Goal: Information Seeking & Learning: Learn about a topic

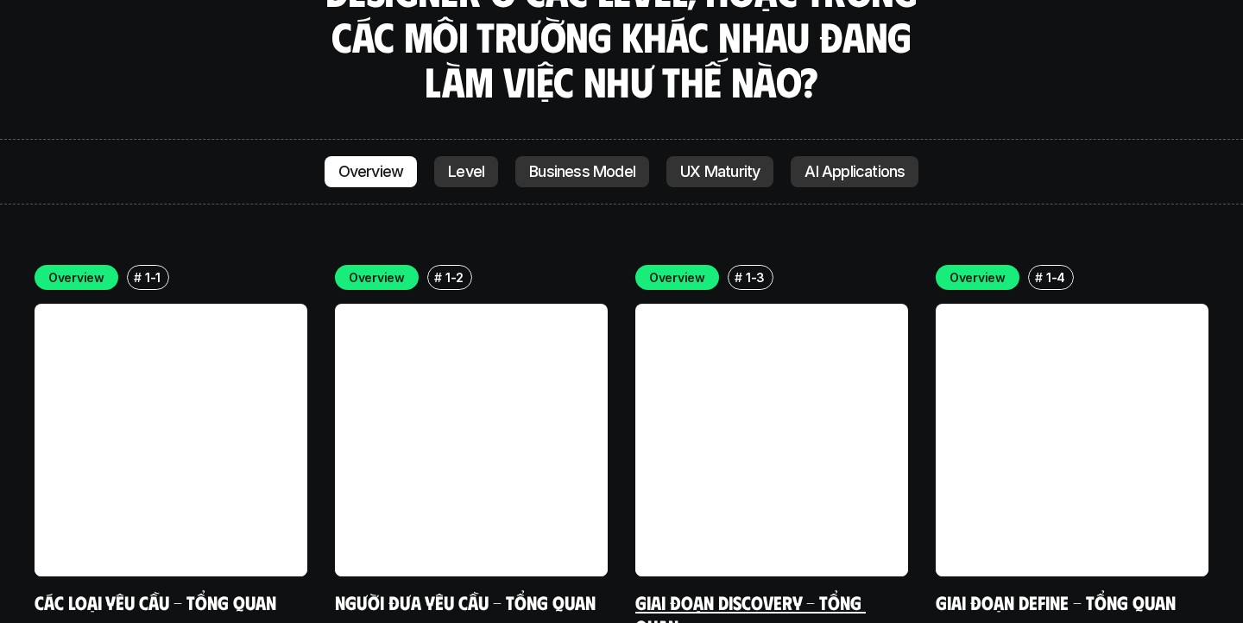
scroll to position [4803, 0]
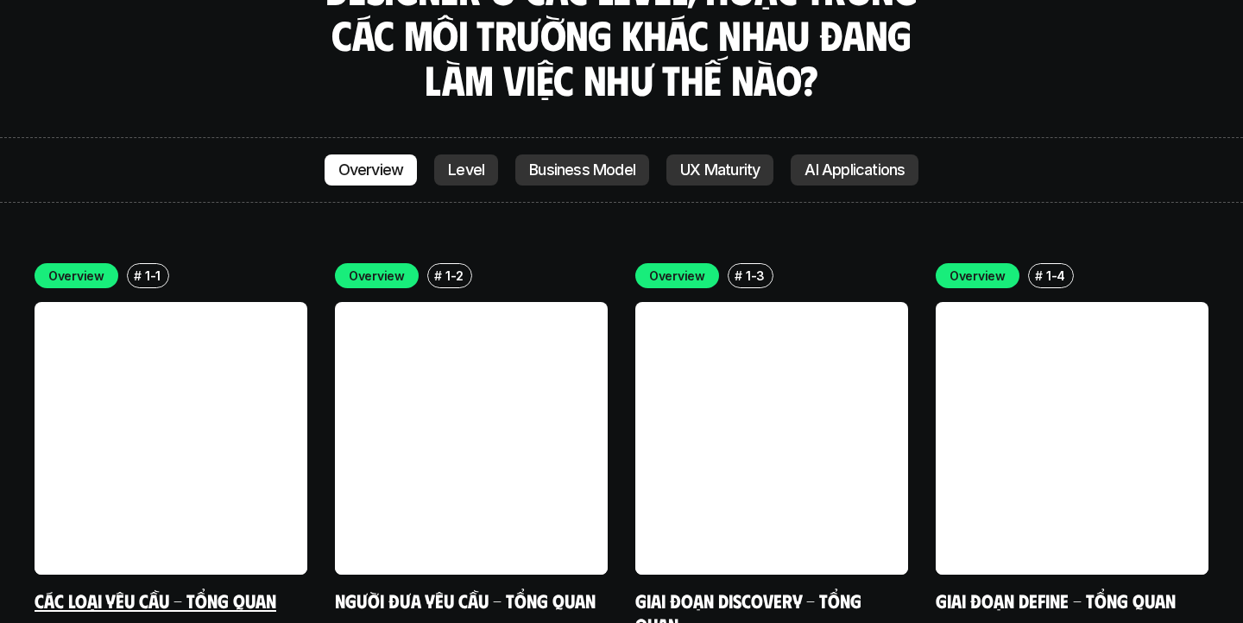
click at [225, 368] on link at bounding box center [171, 438] width 273 height 273
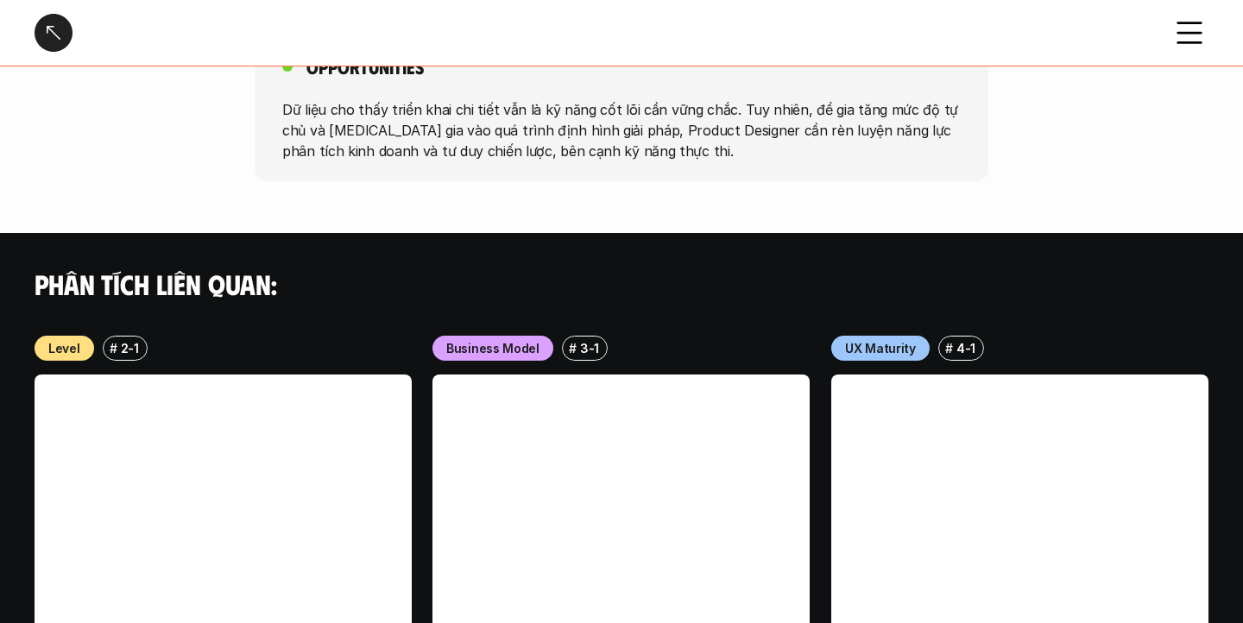
scroll to position [1927, 0]
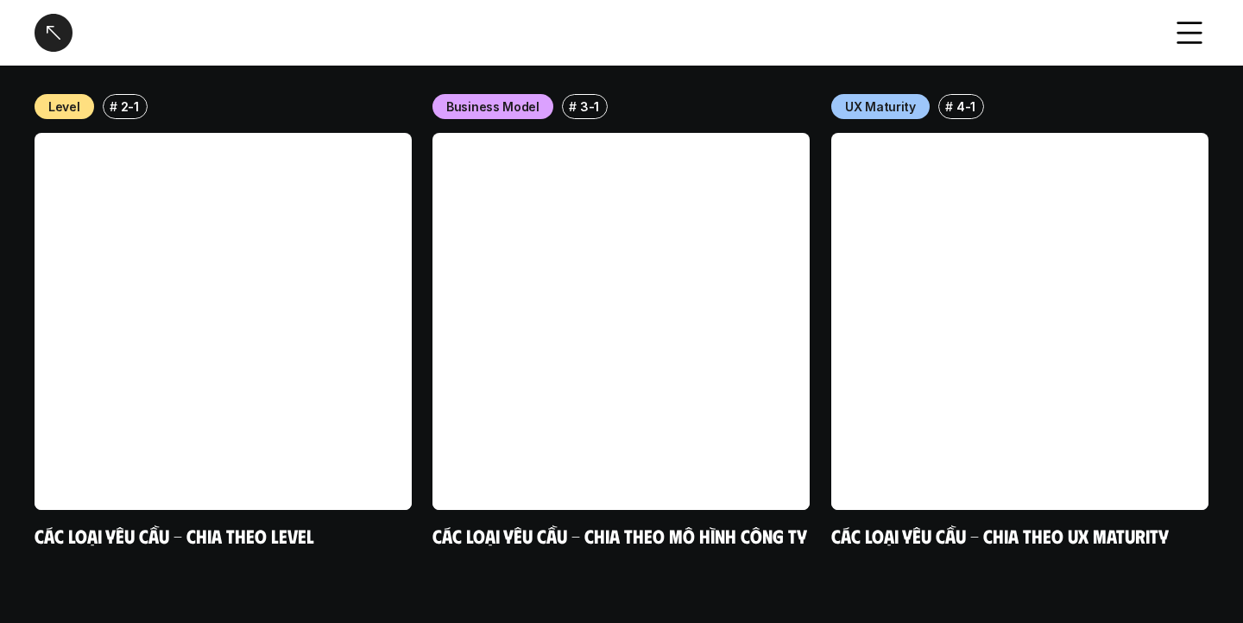
click at [63, 35] on div at bounding box center [54, 33] width 38 height 38
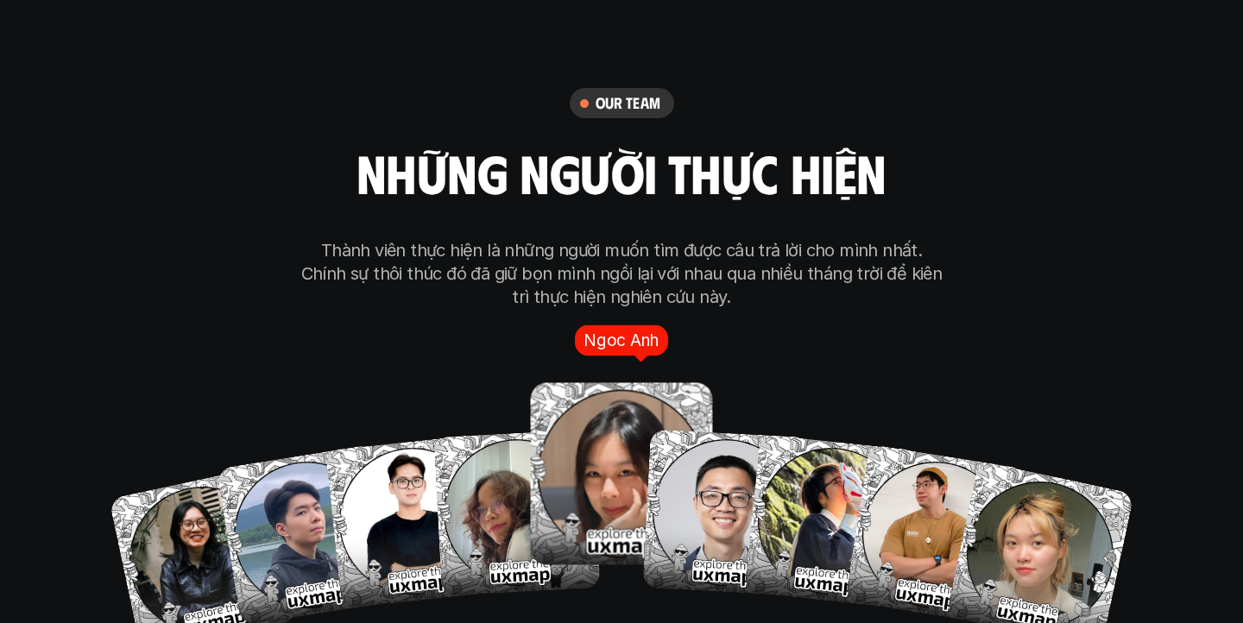
scroll to position [9858, 0]
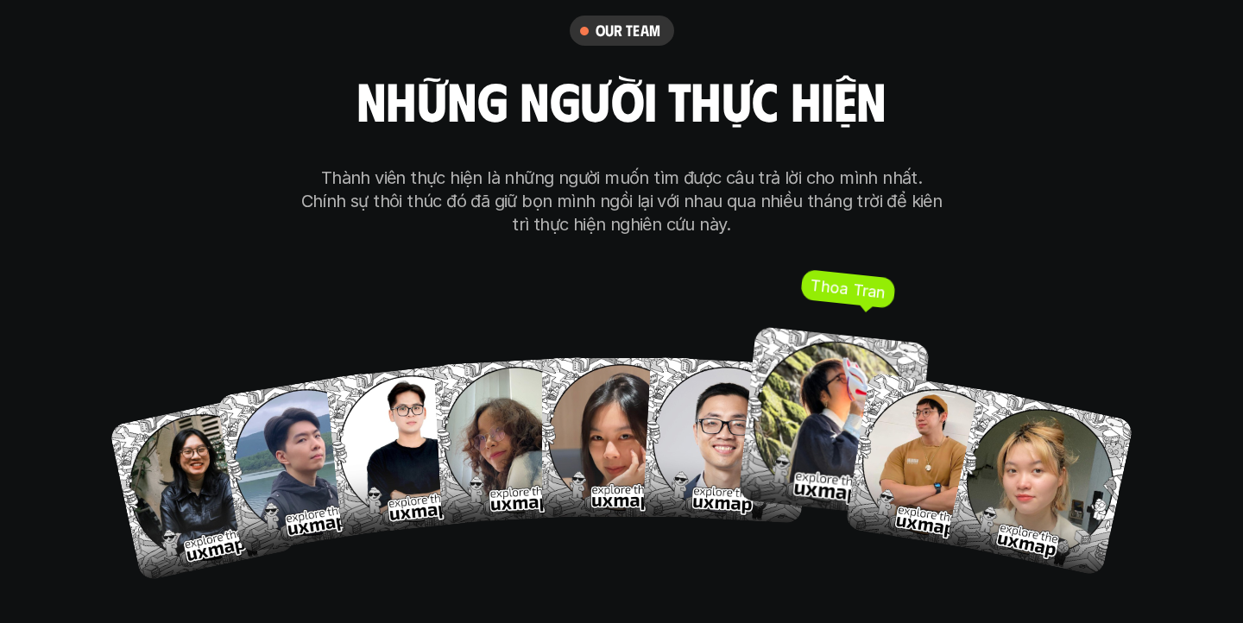
click at [840, 195] on div "our team những người thực hiện Thành viên thực hiện là những người muốn tìm đượ…" at bounding box center [622, 294] width 864 height 869
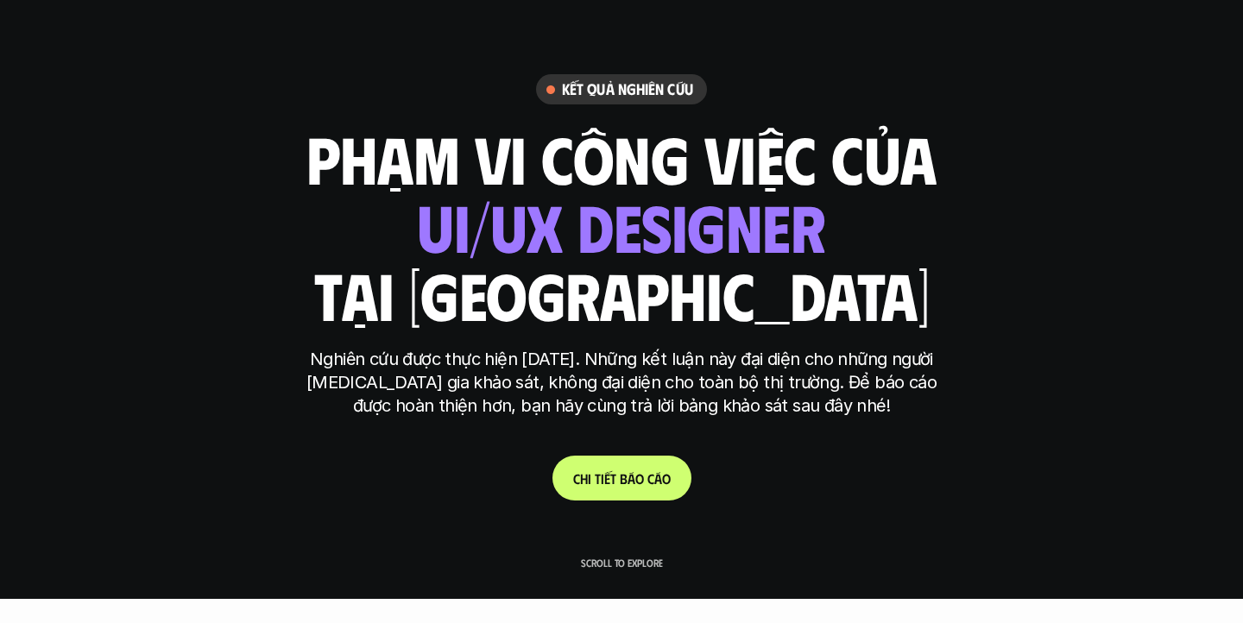
scroll to position [0, 0]
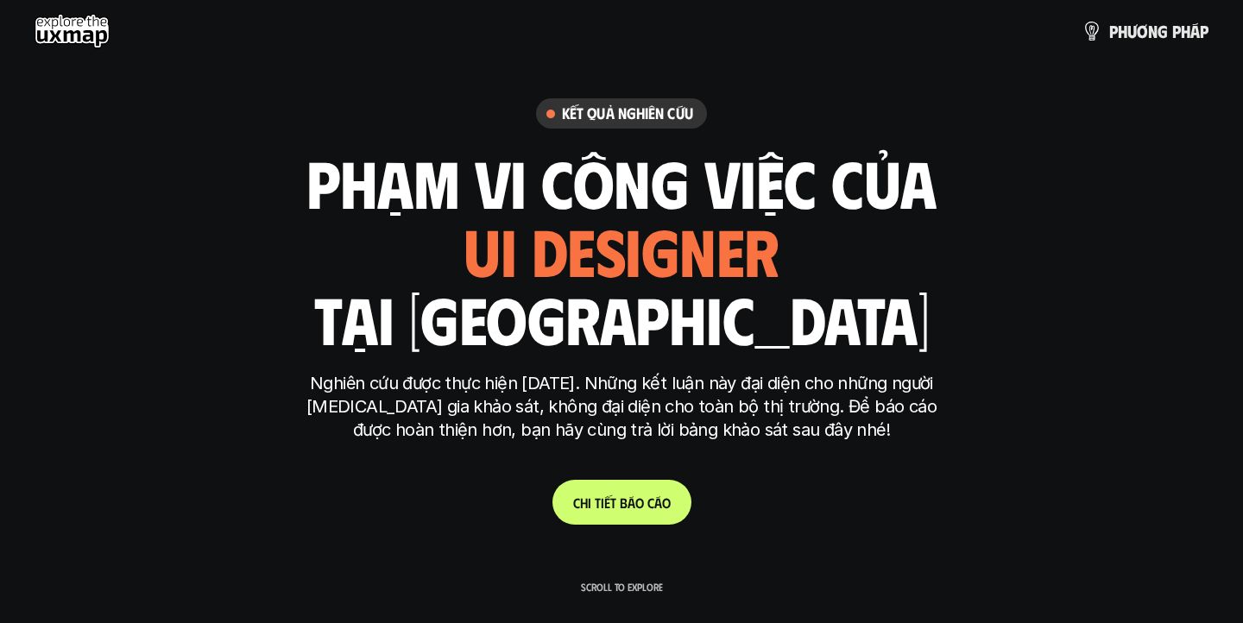
click at [1150, 30] on p "p h ư ơ n g p h á p" at bounding box center [1159, 31] width 99 height 19
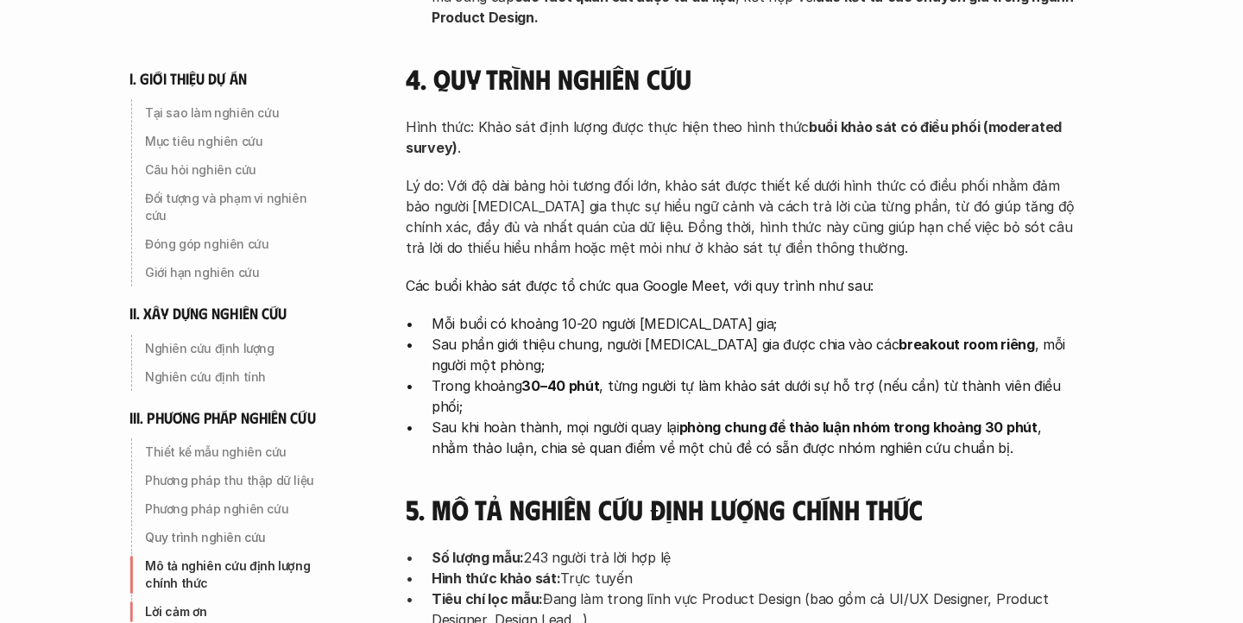
scroll to position [5090, 0]
